Goal: Book appointment/travel/reservation

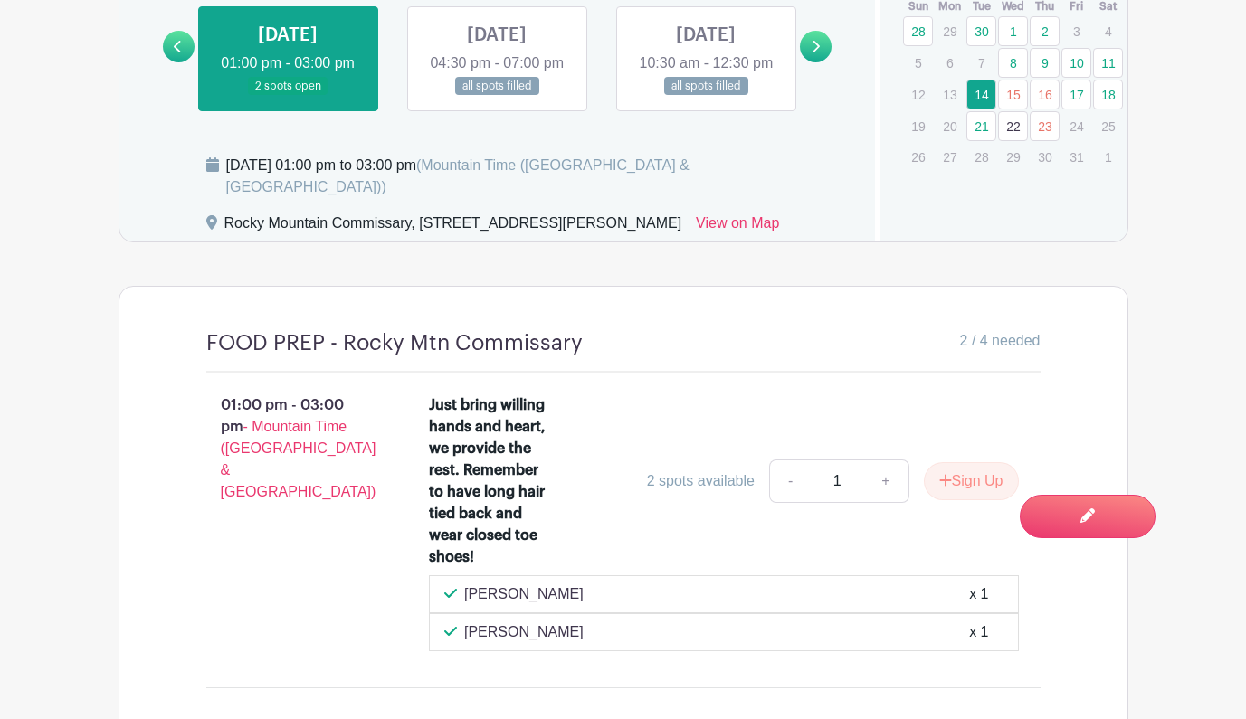
scroll to position [1275, 0]
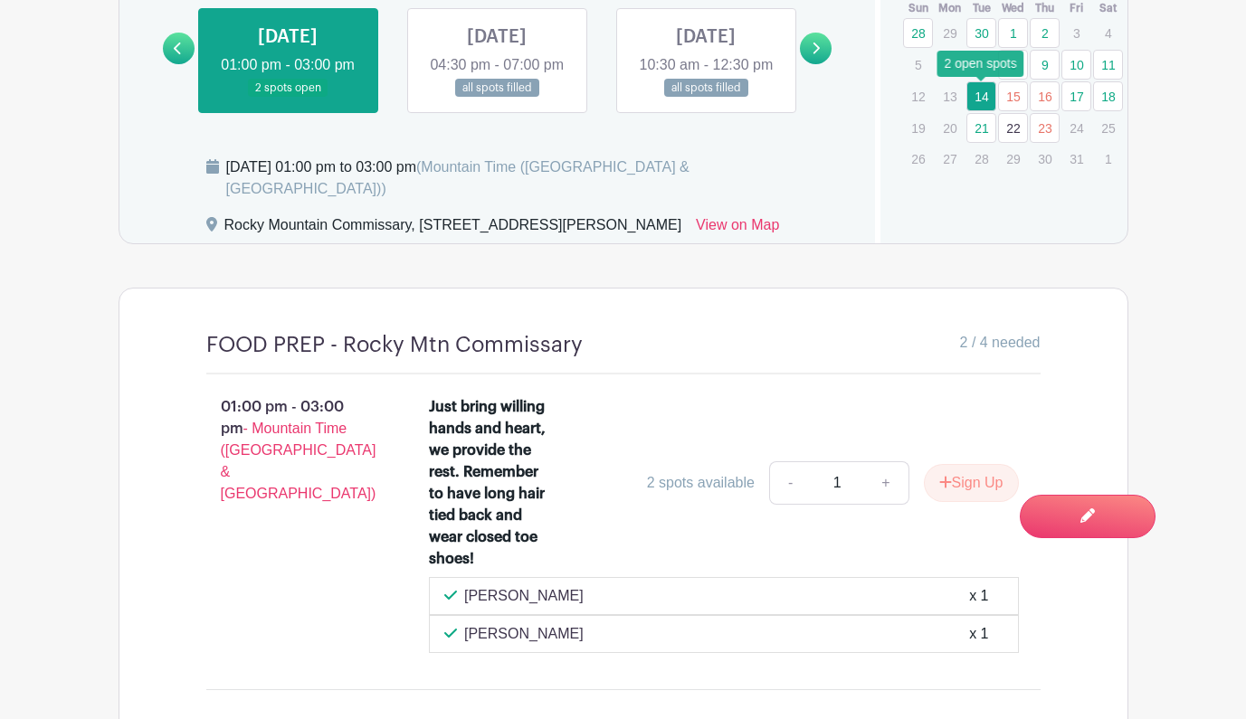
click at [979, 94] on link "14" at bounding box center [981, 96] width 30 height 30
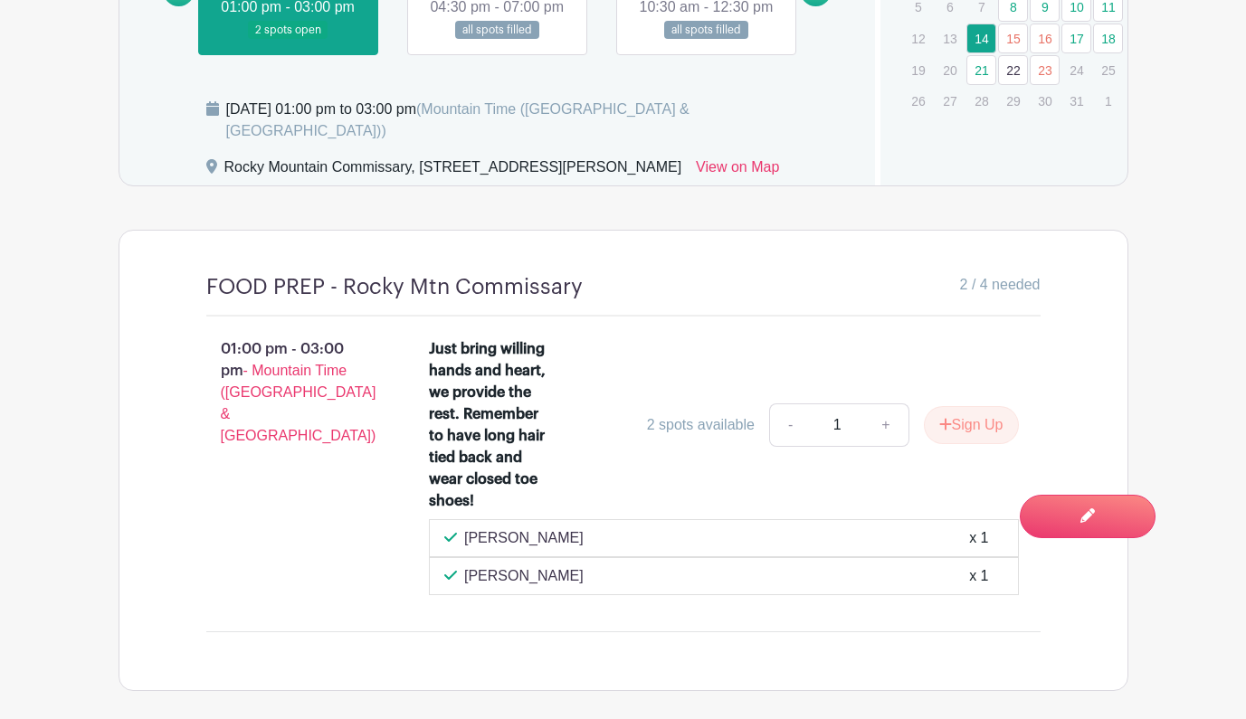
scroll to position [1329, 0]
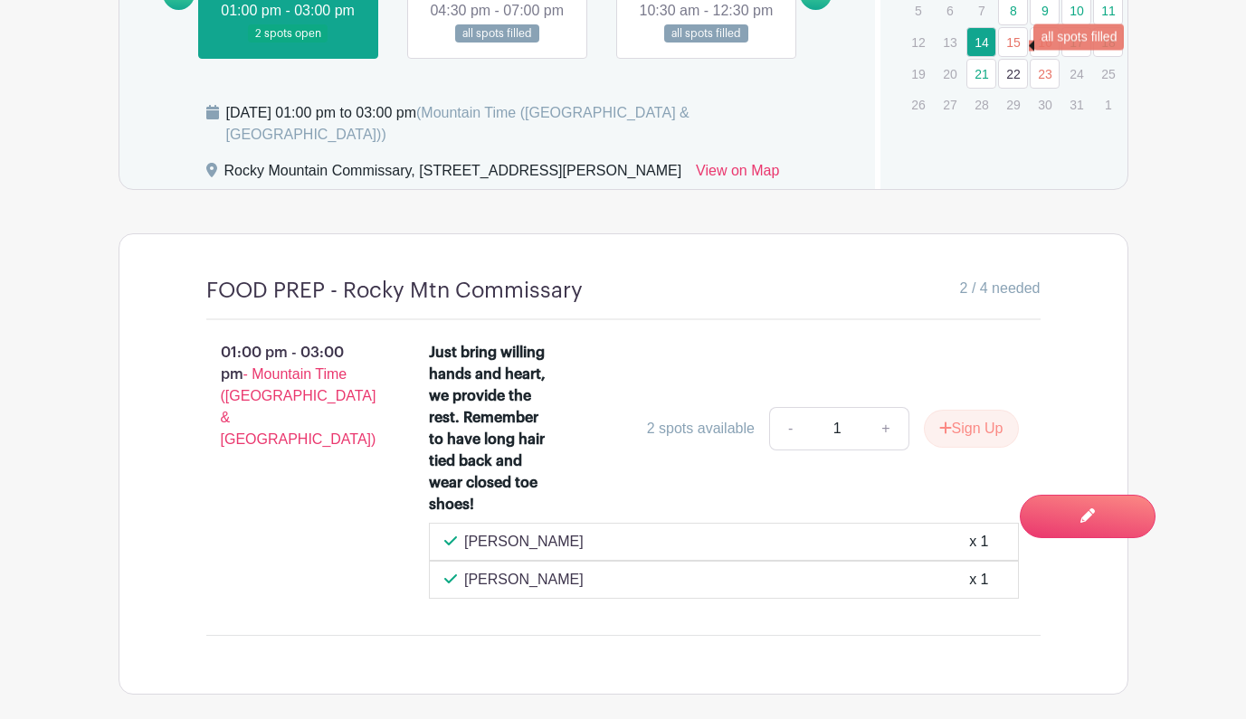
click at [1011, 43] on link "15" at bounding box center [1013, 42] width 30 height 30
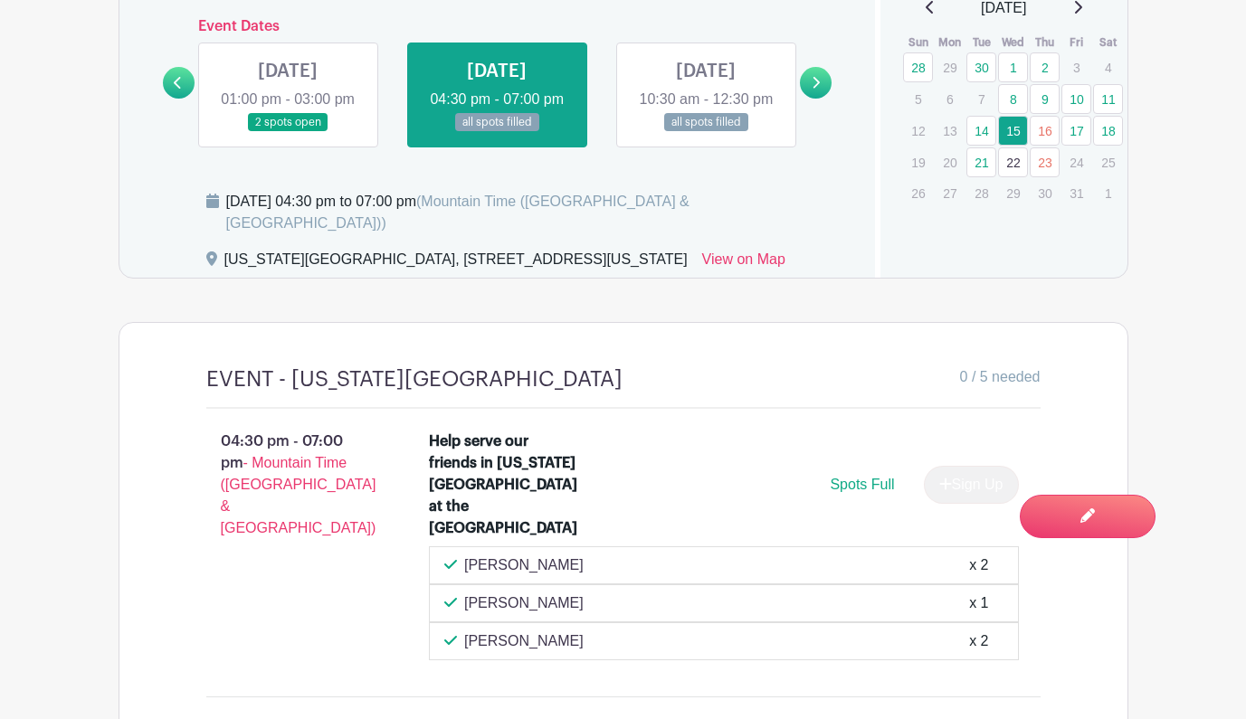
scroll to position [1240, 0]
click at [1043, 134] on link "16" at bounding box center [1045, 131] width 30 height 30
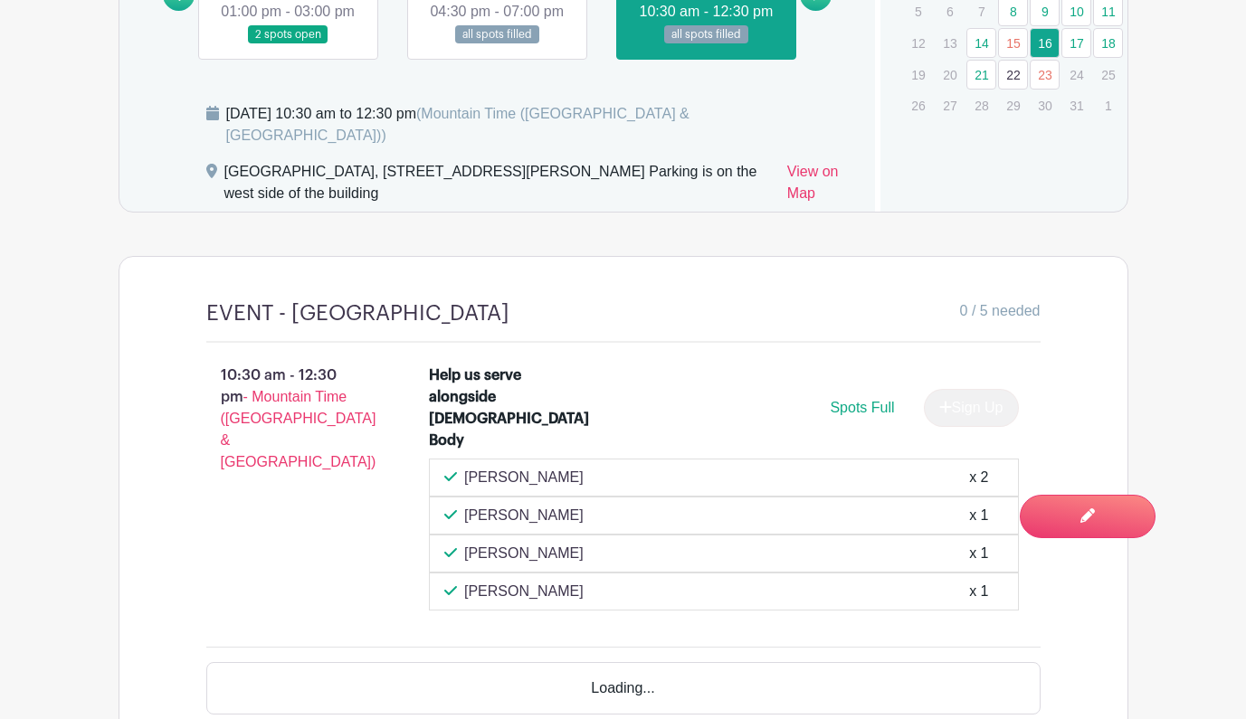
scroll to position [1333, 0]
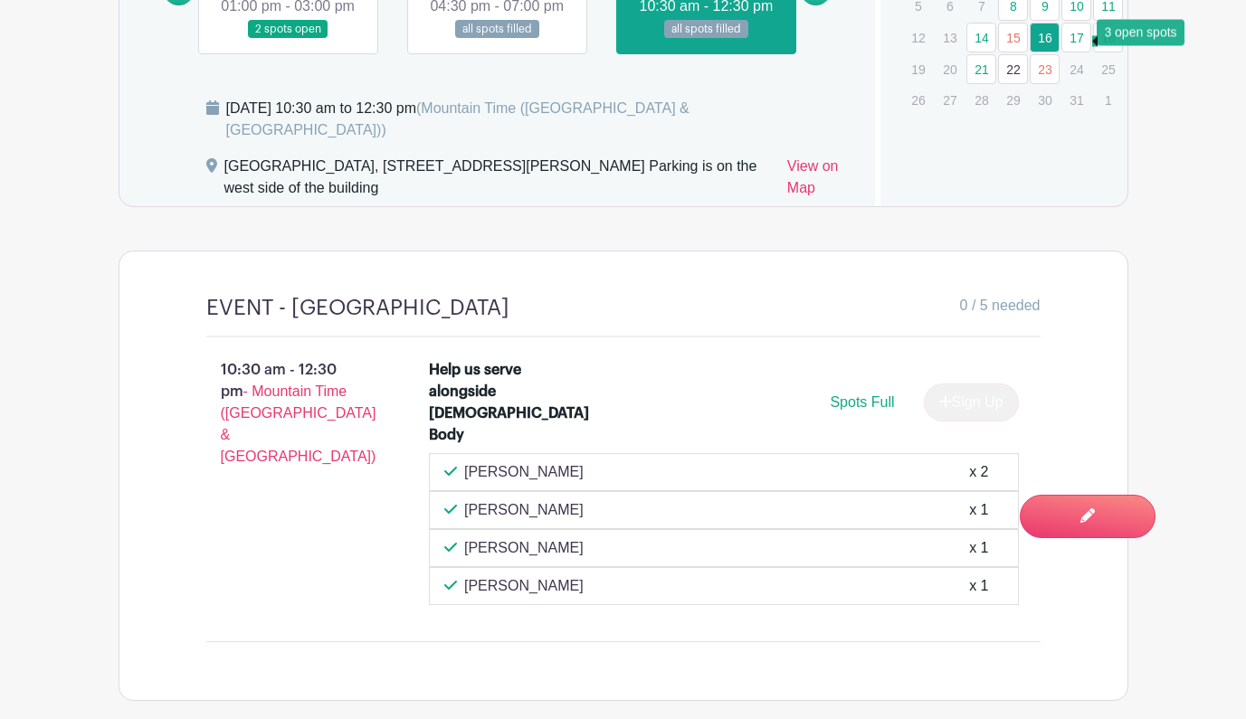
click at [1070, 41] on link "17" at bounding box center [1076, 38] width 30 height 30
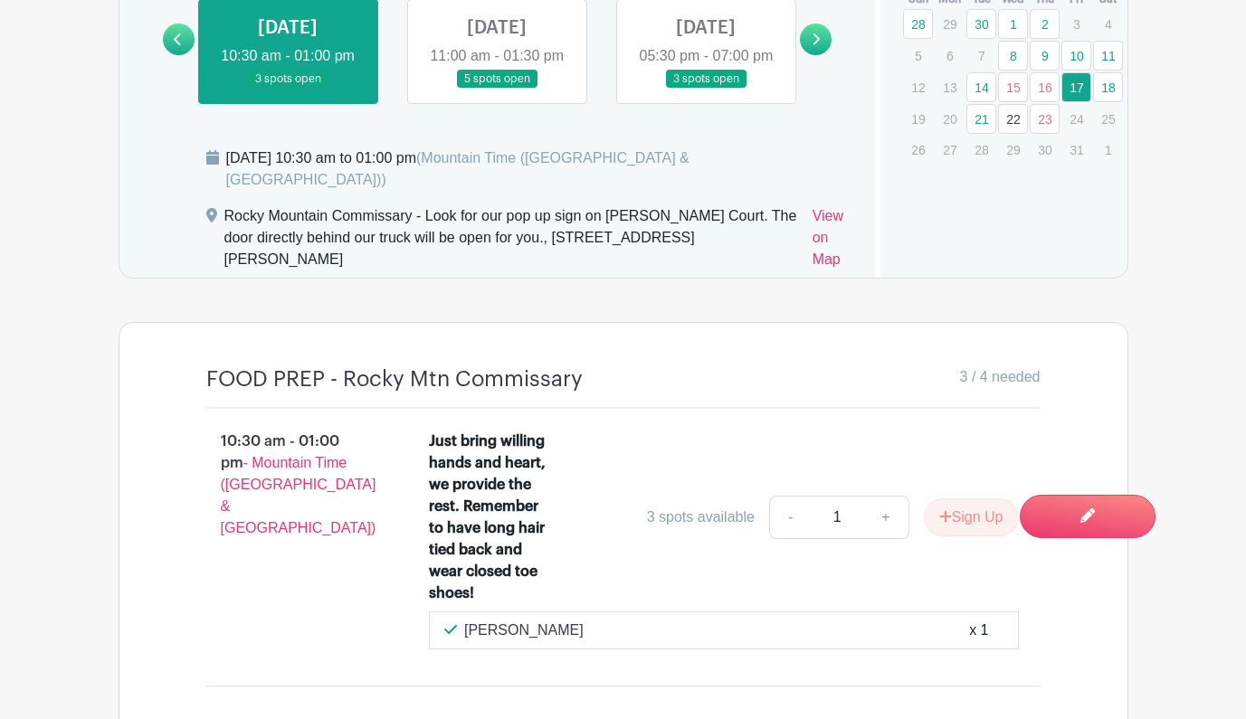
scroll to position [1261, 0]
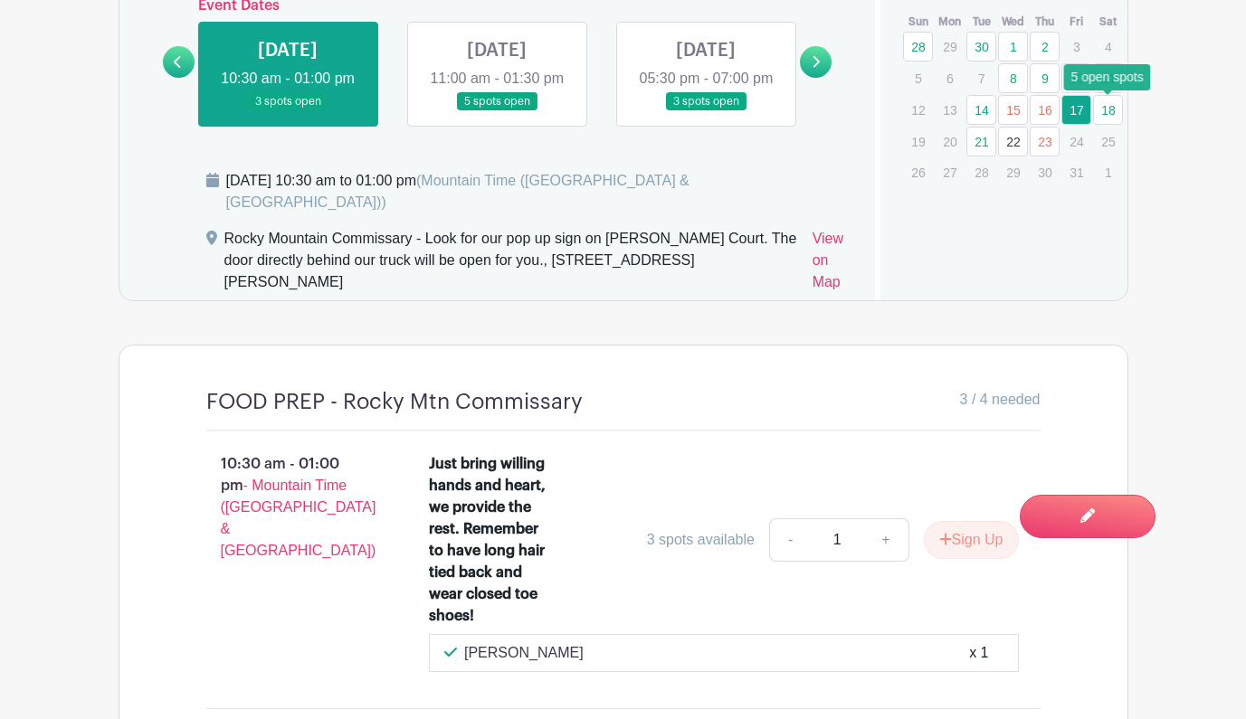
click at [1105, 113] on link "18" at bounding box center [1108, 110] width 30 height 30
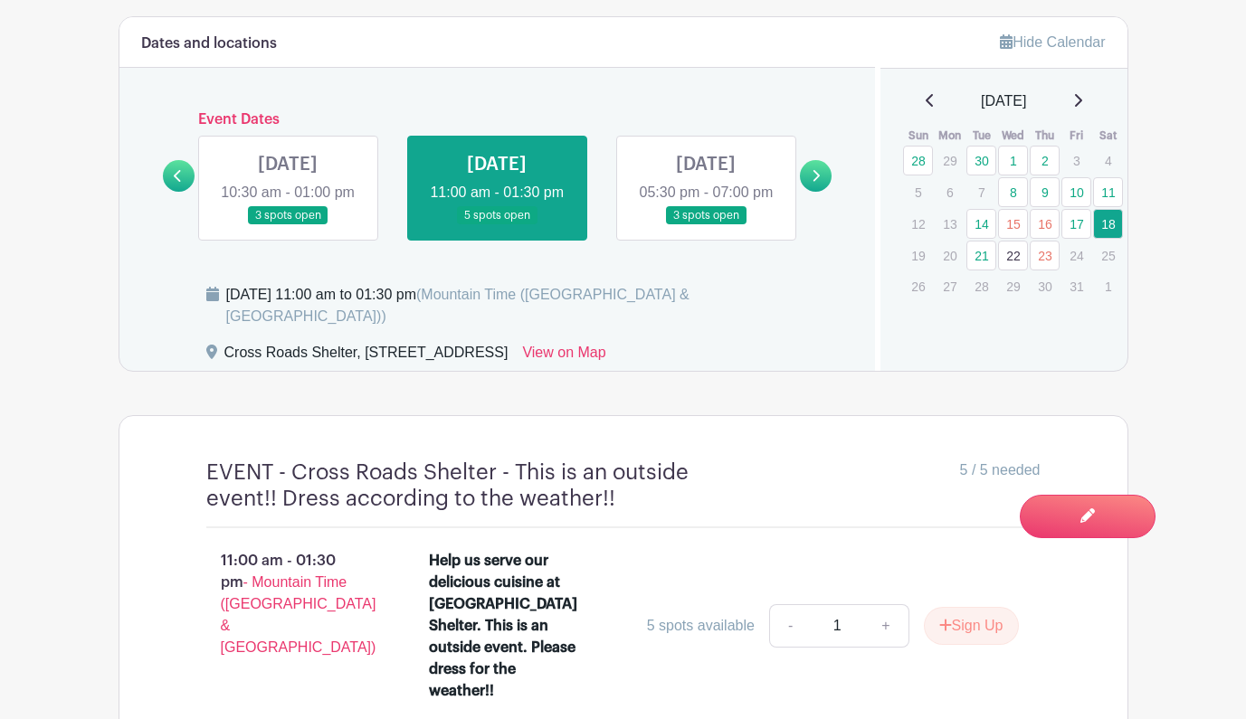
scroll to position [1162, 0]
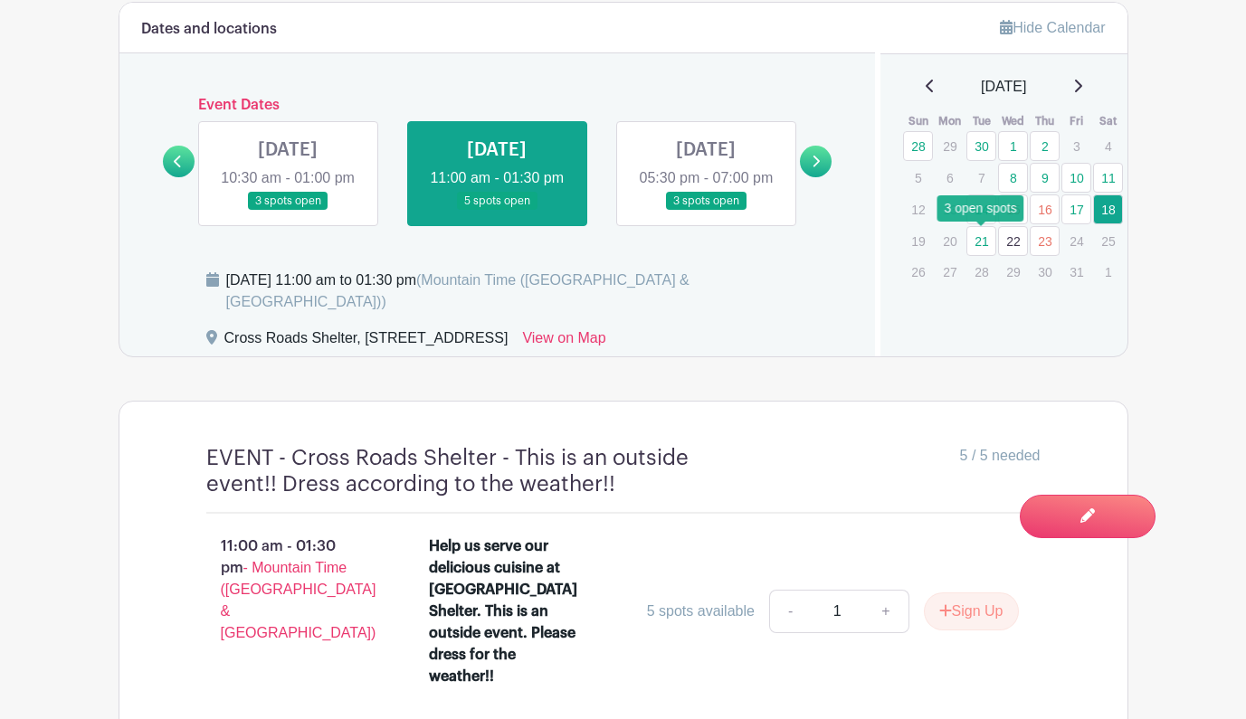
click at [982, 247] on link "21" at bounding box center [981, 241] width 30 height 30
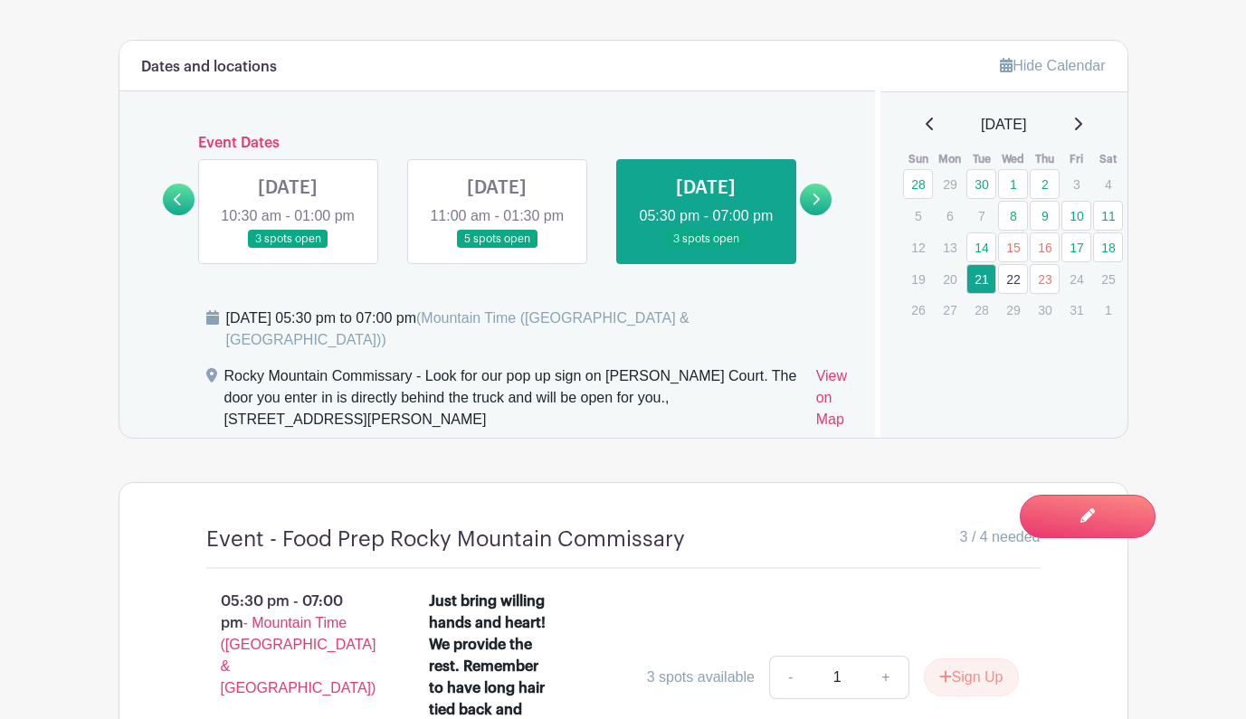
scroll to position [1120, 0]
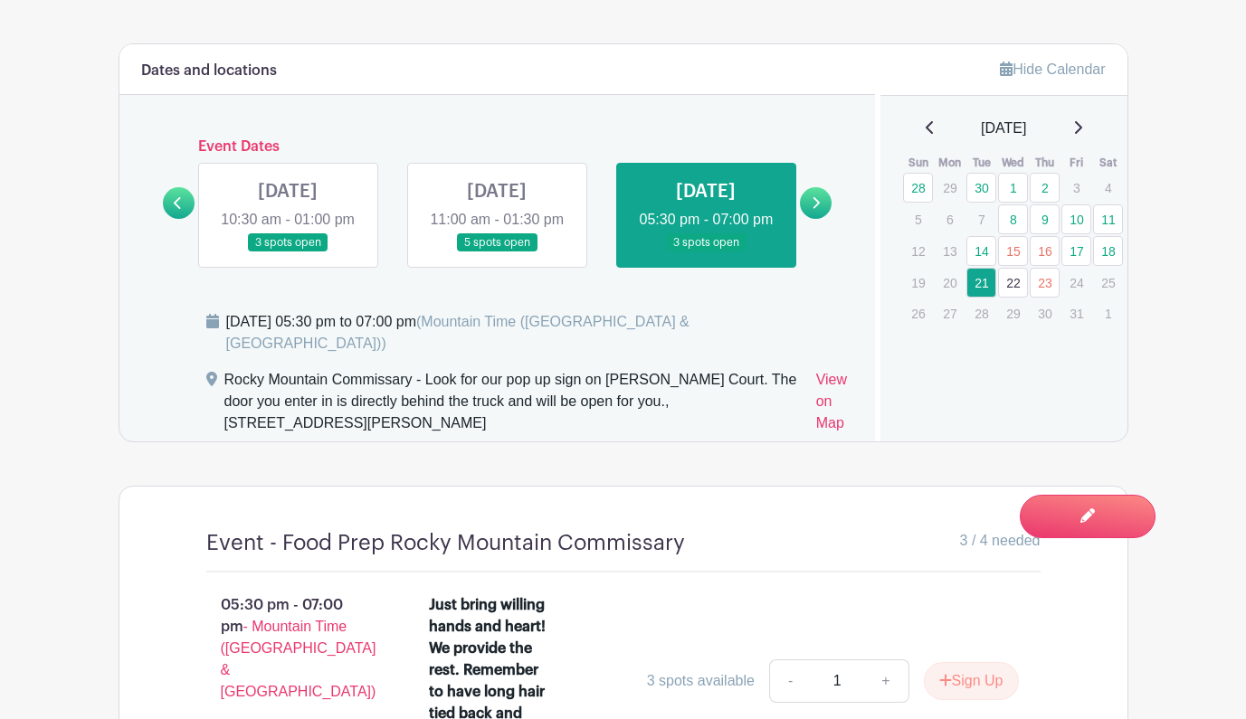
click at [1017, 284] on link "22" at bounding box center [1013, 283] width 30 height 30
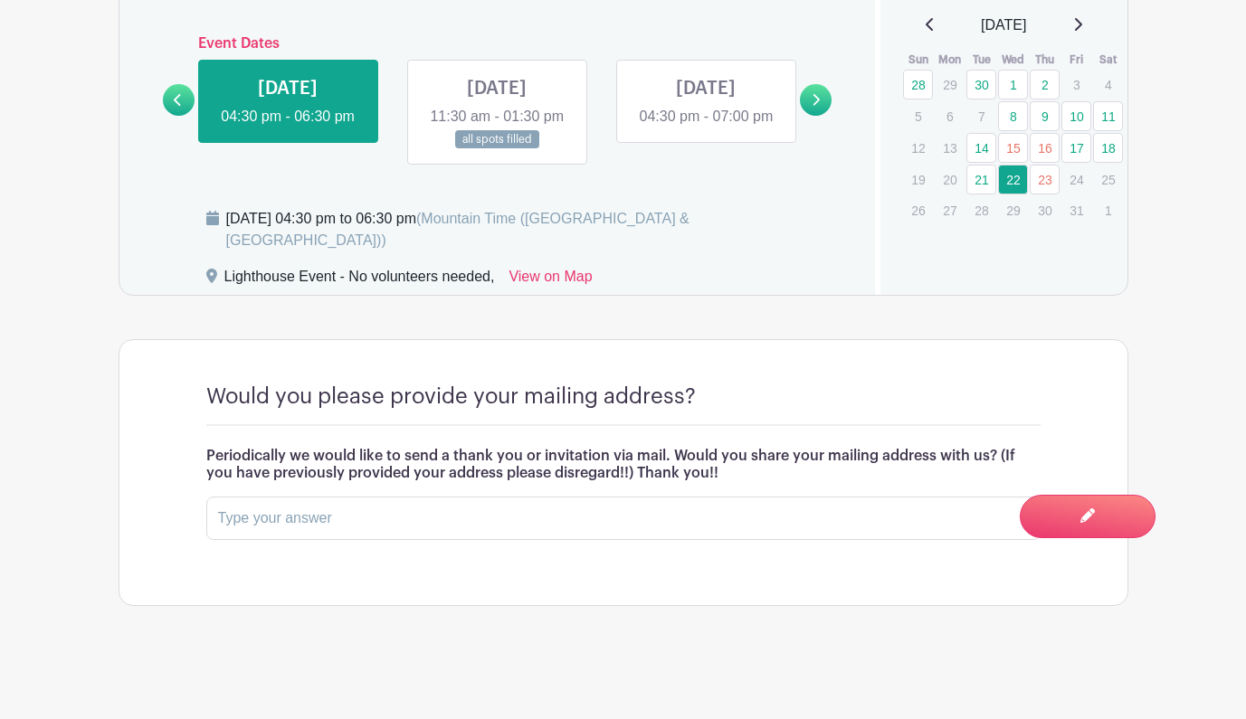
scroll to position [1229, 0]
click at [1048, 174] on link "23" at bounding box center [1045, 180] width 30 height 30
